Goal: Check status: Check status

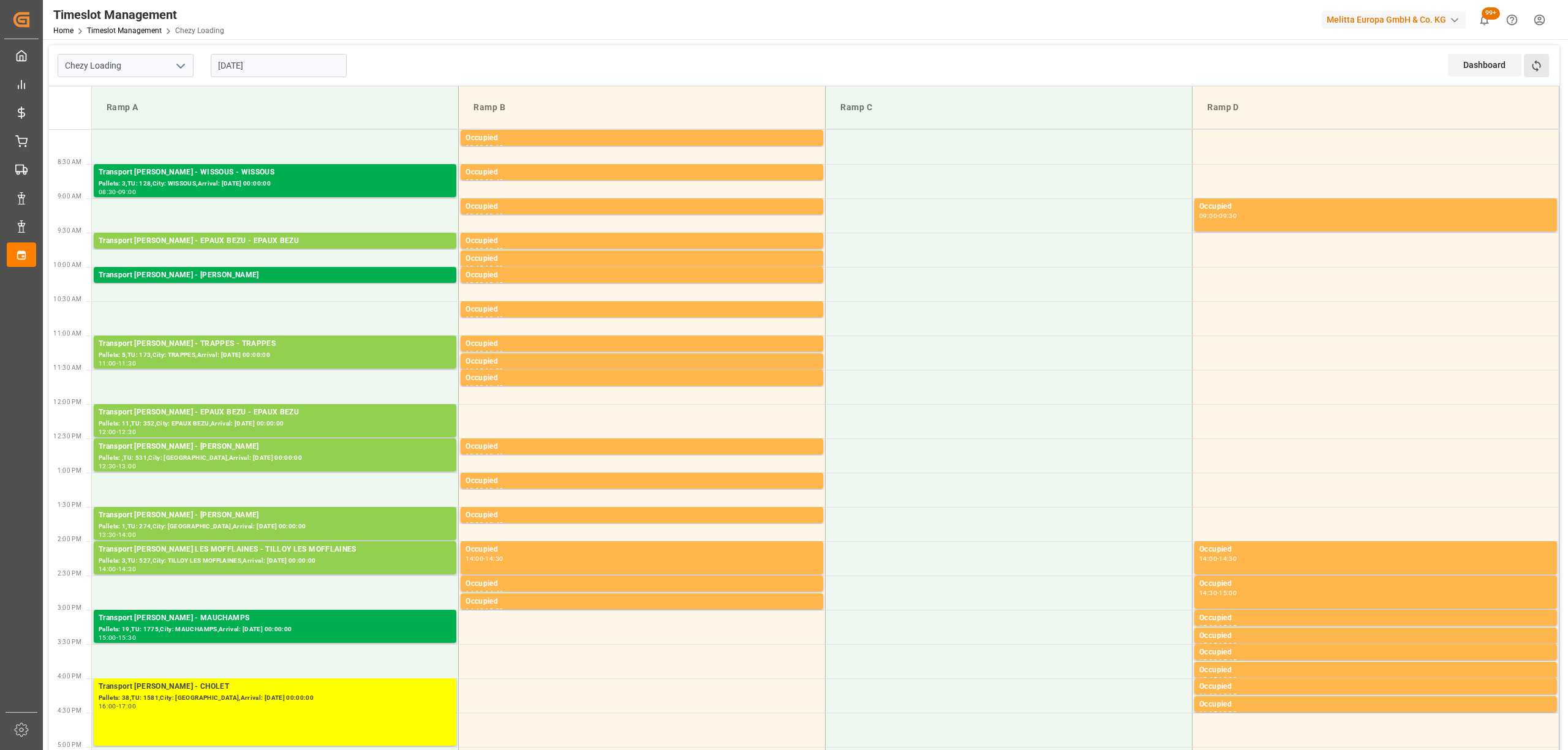
click at [1544, 62] on button "Refresh Time Slots" at bounding box center [1536, 65] width 25 height 23
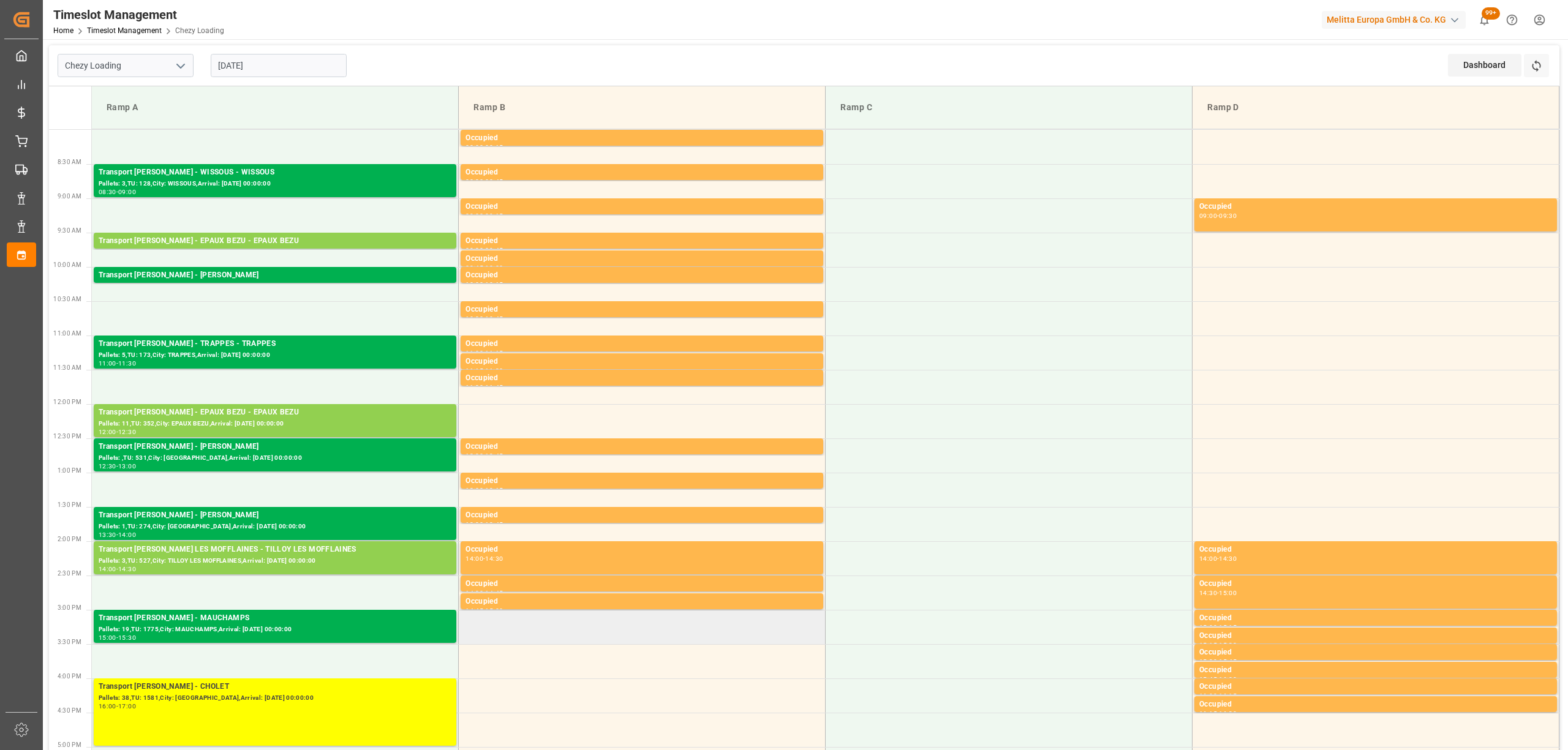
scroll to position [163, 0]
